Goal: Find specific page/section: Find specific page/section

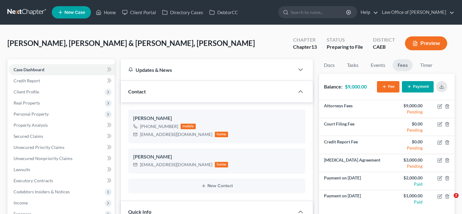
select select "17"
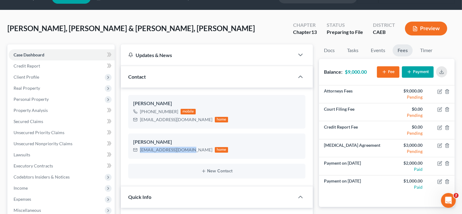
scroll to position [115, 0]
click at [443, 71] on icon "button" at bounding box center [441, 71] width 5 height 5
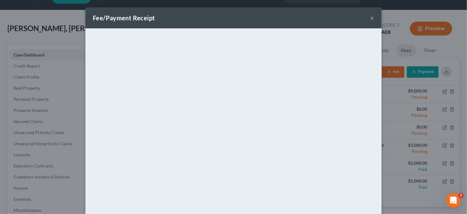
click at [370, 20] on button "×" at bounding box center [372, 17] width 4 height 7
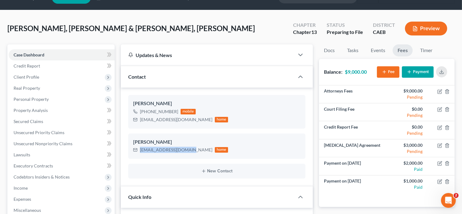
scroll to position [0, 0]
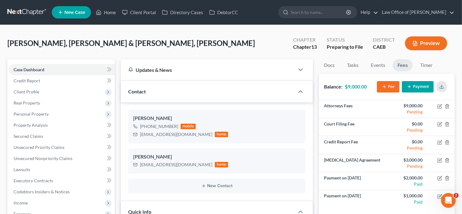
click at [108, 19] on ul "New Case Home Client Portal Directory Cases DebtorCC - No Result - See all resu…" at bounding box center [253, 12] width 403 height 16
click at [106, 15] on link "Home" at bounding box center [106, 12] width 26 height 11
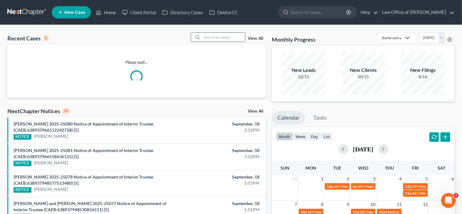
click at [221, 37] on input "search" at bounding box center [223, 37] width 43 height 9
type input "v"
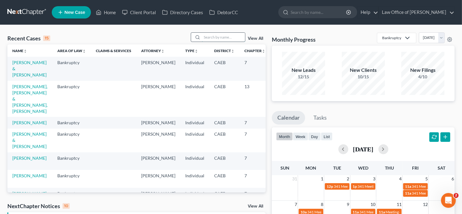
paste input "[PERSON_NAME]"
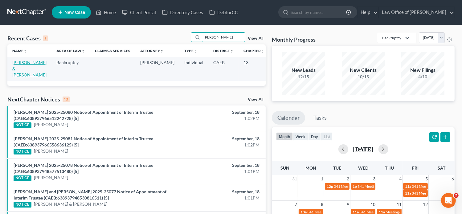
type input "[PERSON_NAME]"
click at [20, 74] on link "[PERSON_NAME] & [PERSON_NAME]" at bounding box center [29, 69] width 34 height 18
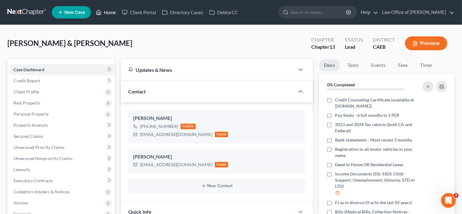
click at [101, 15] on icon at bounding box center [99, 12] width 6 height 7
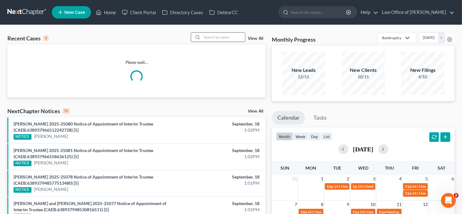
click at [236, 36] on input "search" at bounding box center [223, 37] width 43 height 9
paste input "[PERSON_NAME]"
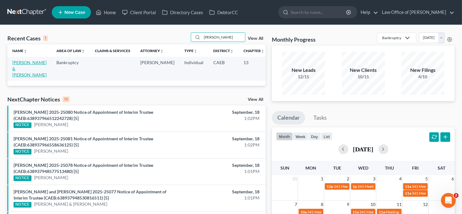
type input "[PERSON_NAME]"
click at [17, 68] on link "[PERSON_NAME] & [PERSON_NAME]" at bounding box center [29, 69] width 34 height 18
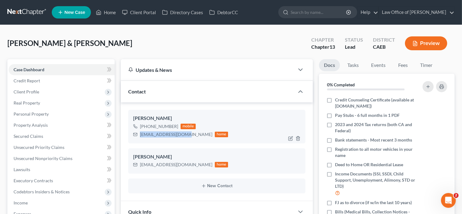
drag, startPoint x: 185, startPoint y: 134, endPoint x: 138, endPoint y: 138, distance: 47.1
click at [138, 138] on div "[EMAIL_ADDRESS][DOMAIN_NAME] home" at bounding box center [180, 134] width 95 height 8
copy div "[EMAIL_ADDRESS][DOMAIN_NAME]"
drag, startPoint x: 181, startPoint y: 165, endPoint x: 140, endPoint y: 164, distance: 41.0
click at [140, 164] on div "[EMAIL_ADDRESS][DOMAIN_NAME] home" at bounding box center [180, 165] width 95 height 8
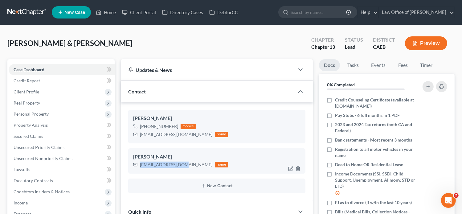
copy div "[EMAIL_ADDRESS][DOMAIN_NAME]"
click at [406, 64] on link "Fees" at bounding box center [403, 65] width 20 height 12
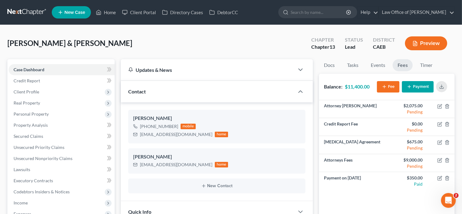
drag, startPoint x: 331, startPoint y: 171, endPoint x: 314, endPoint y: 151, distance: 25.6
click at [442, 87] on line "button" at bounding box center [442, 86] width 0 height 2
